Goal: Communication & Community: Answer question/provide support

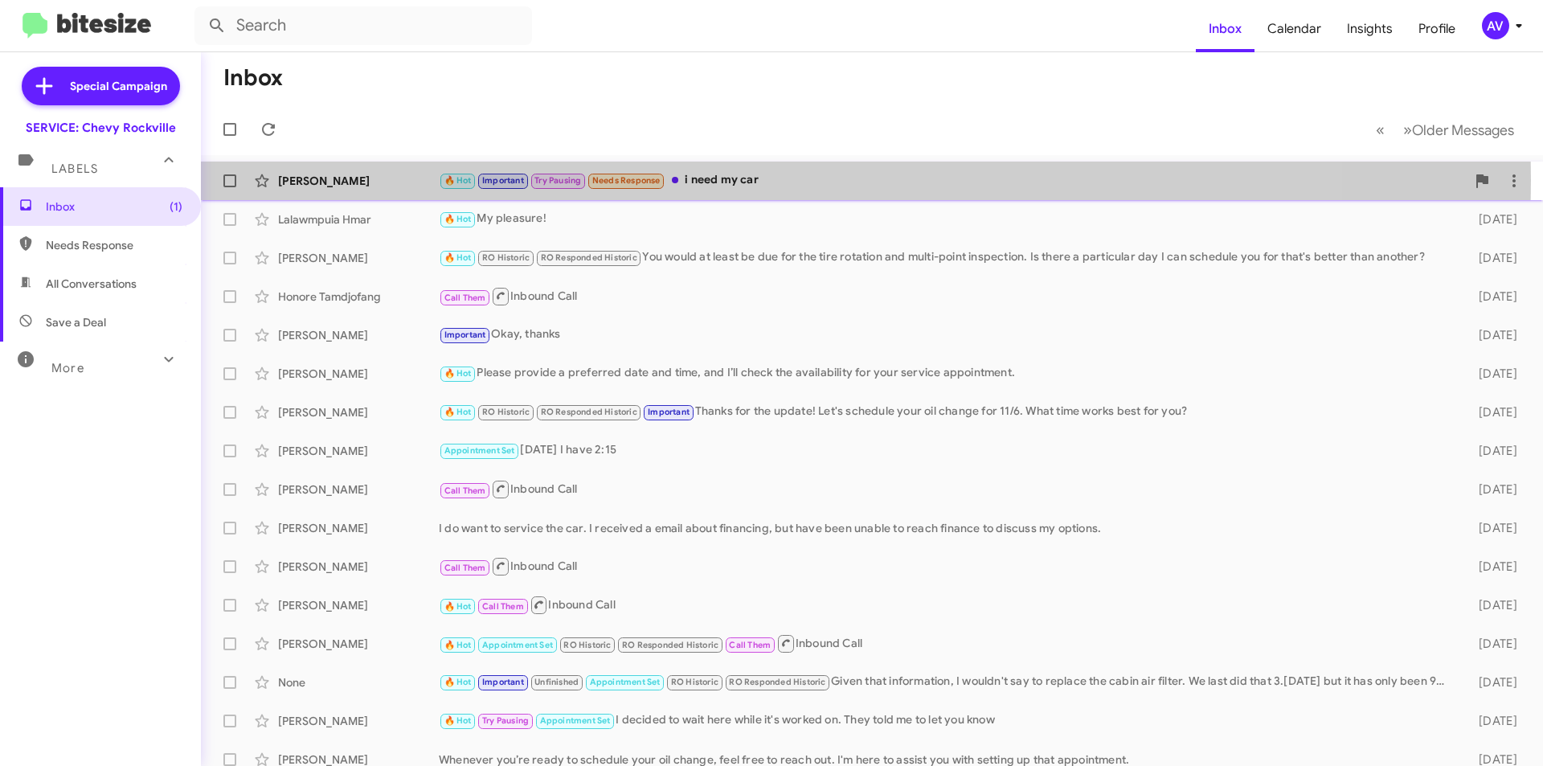
click at [415, 180] on div "[PERSON_NAME]" at bounding box center [358, 181] width 161 height 16
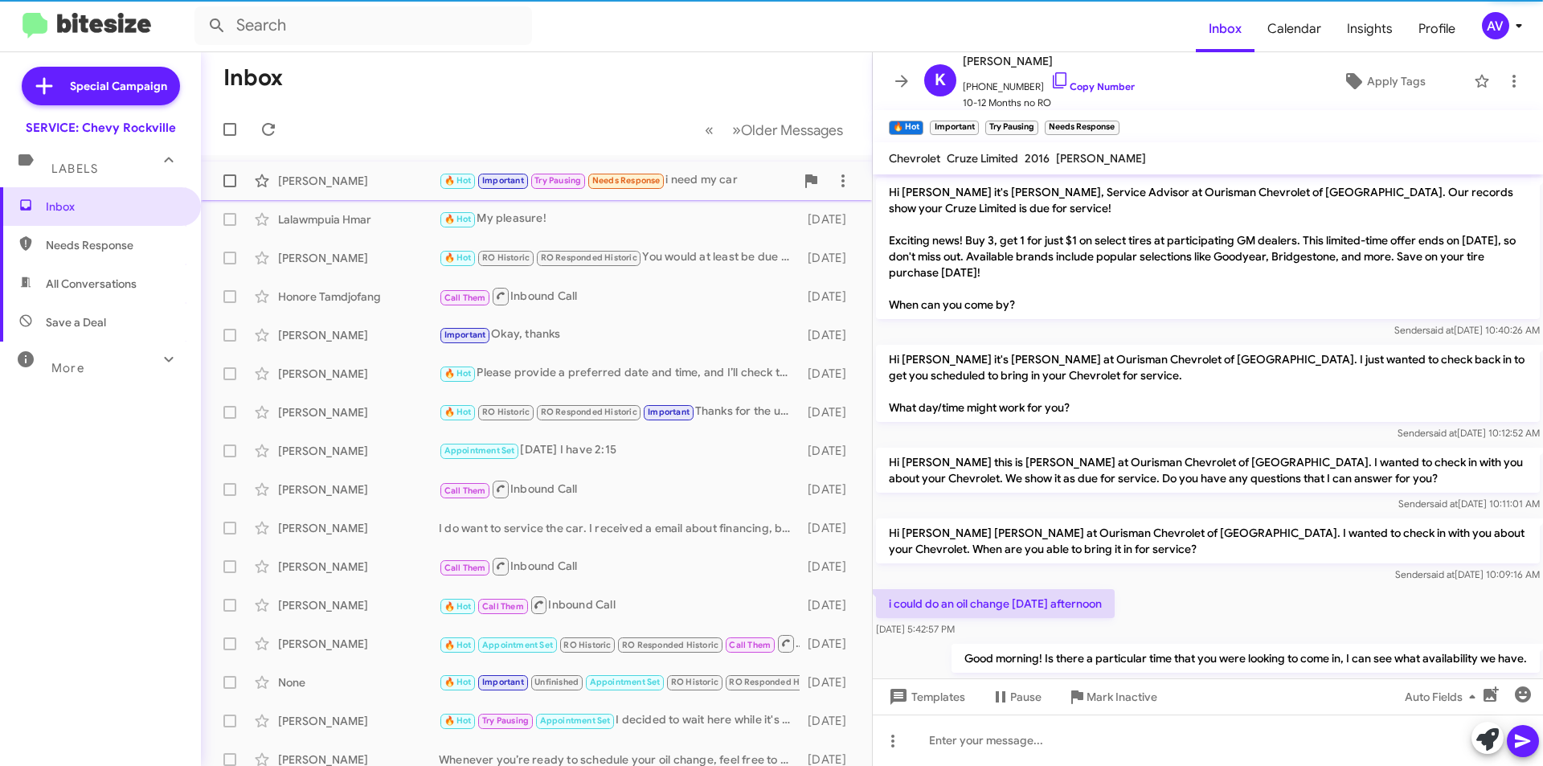
scroll to position [911, 0]
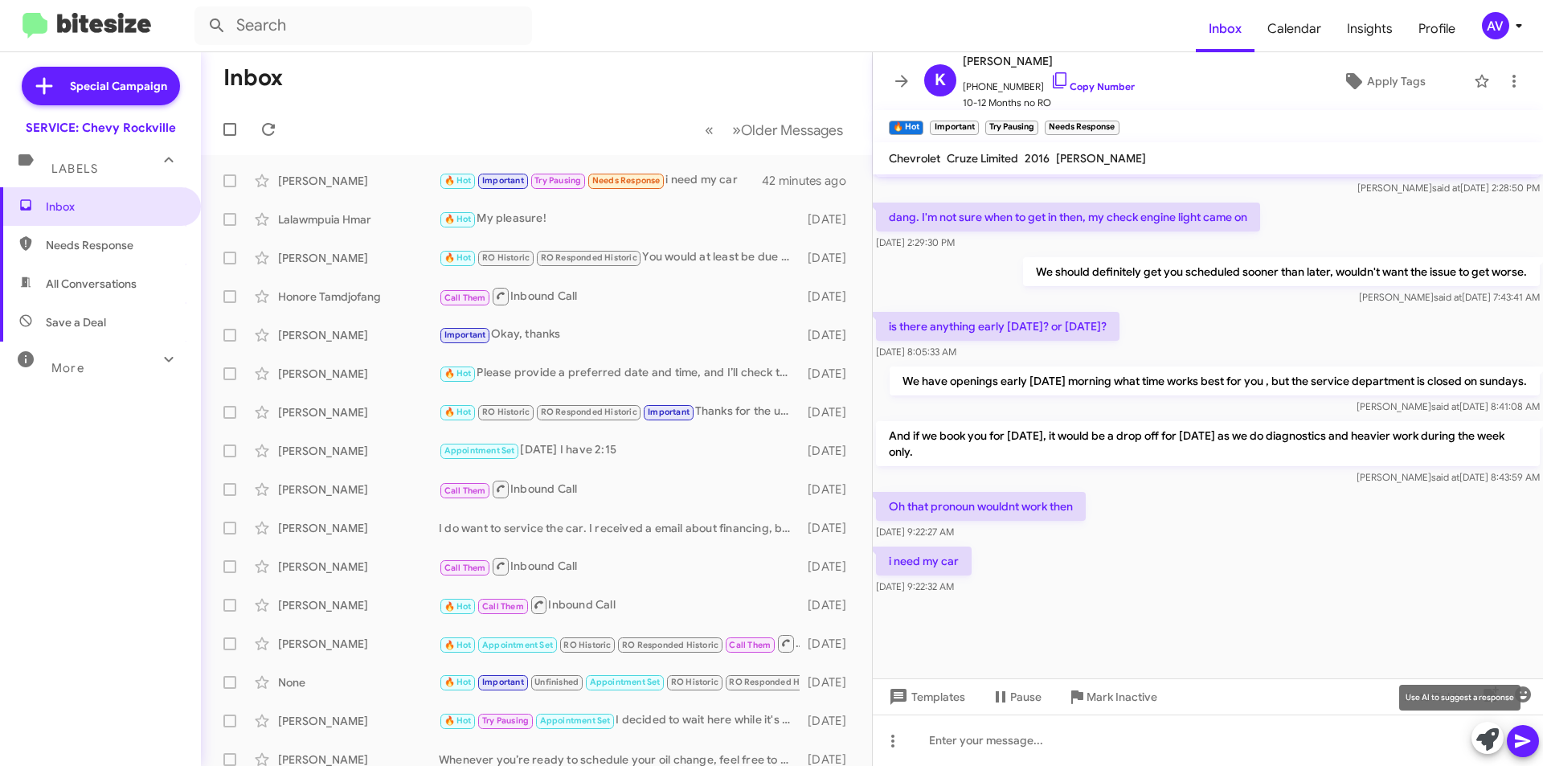
click at [1493, 736] on icon at bounding box center [1487, 739] width 23 height 23
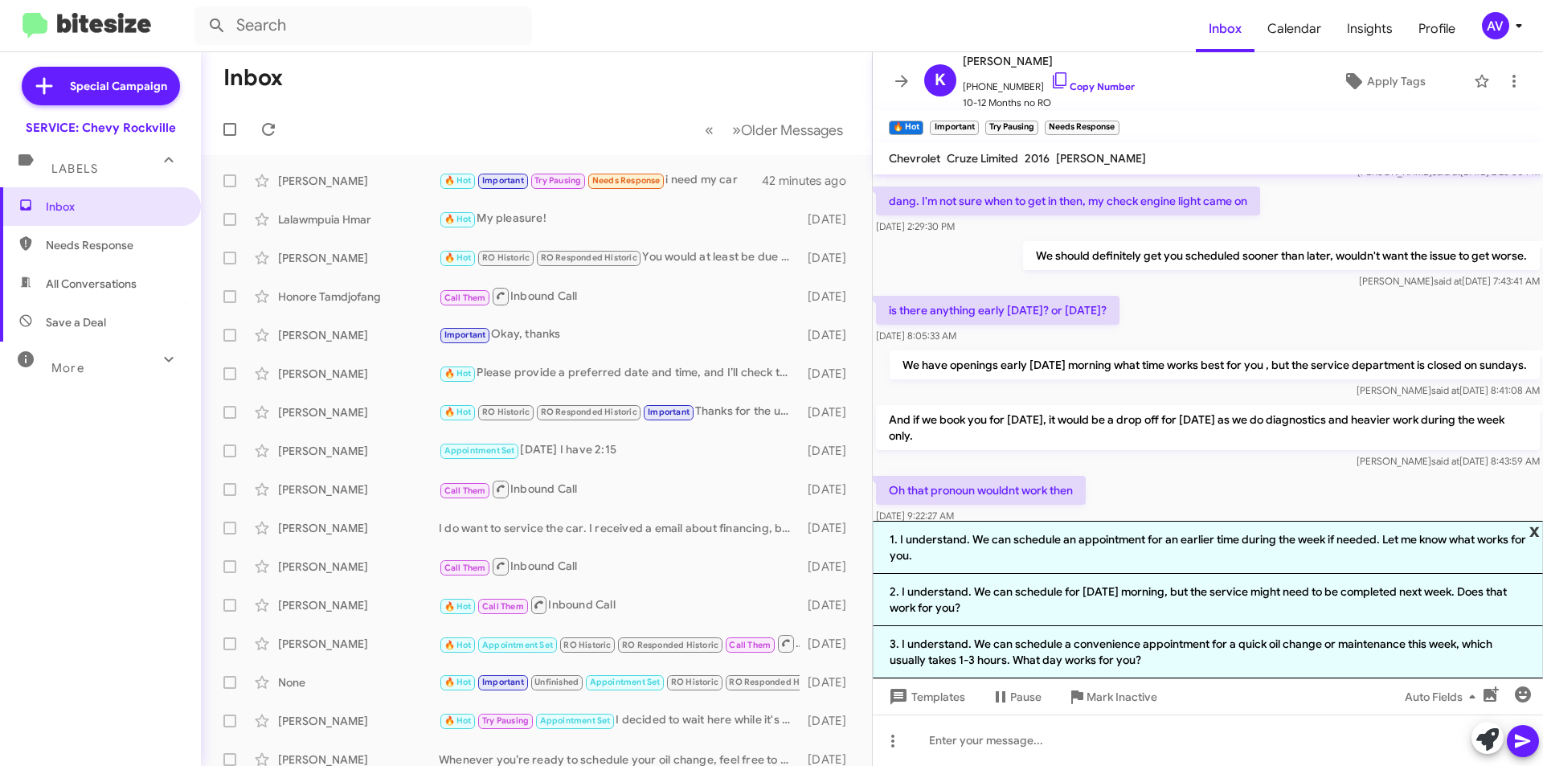
click at [1535, 535] on span "x" at bounding box center [1534, 530] width 10 height 19
